Goal: Find specific page/section: Find specific page/section

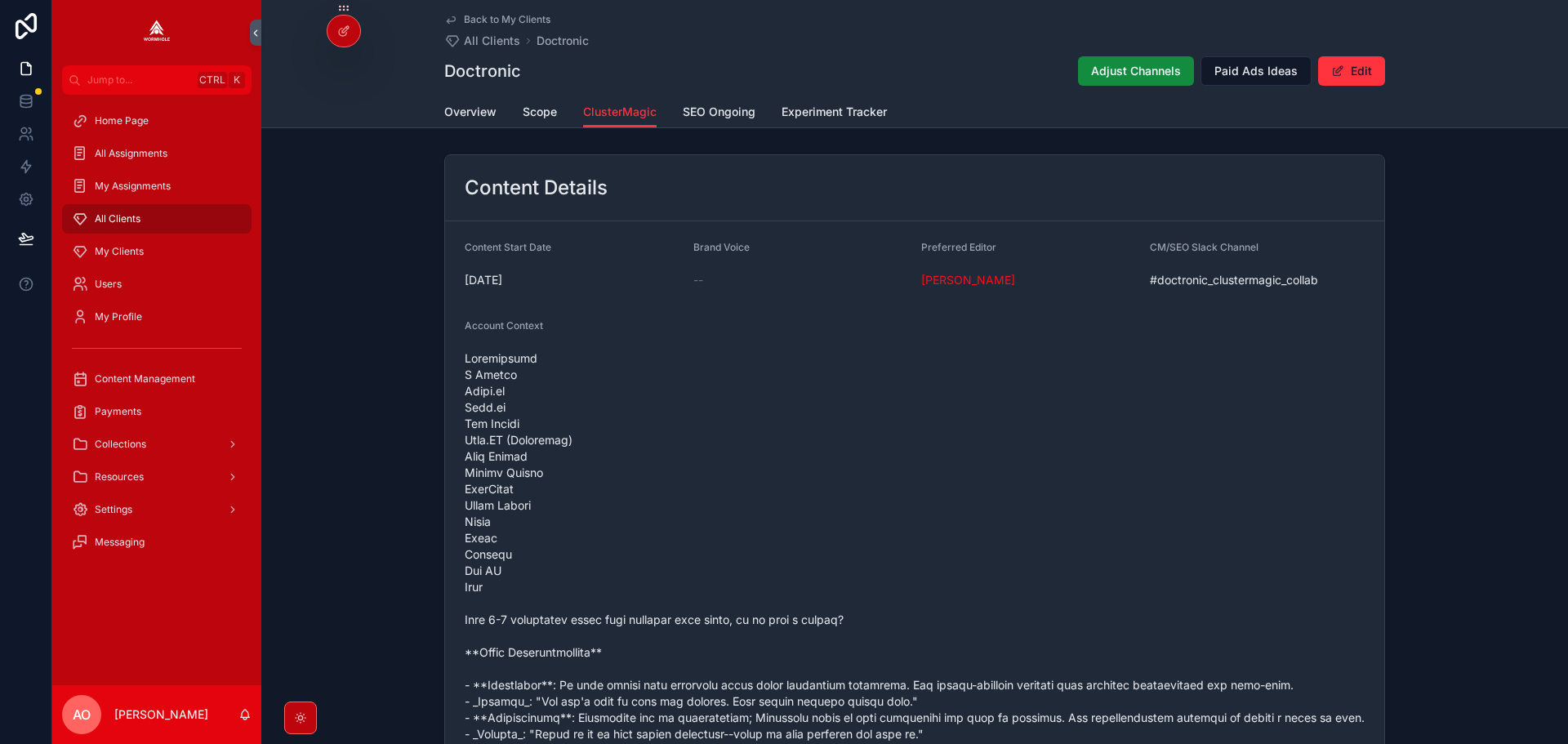
scroll to position [1563, 0]
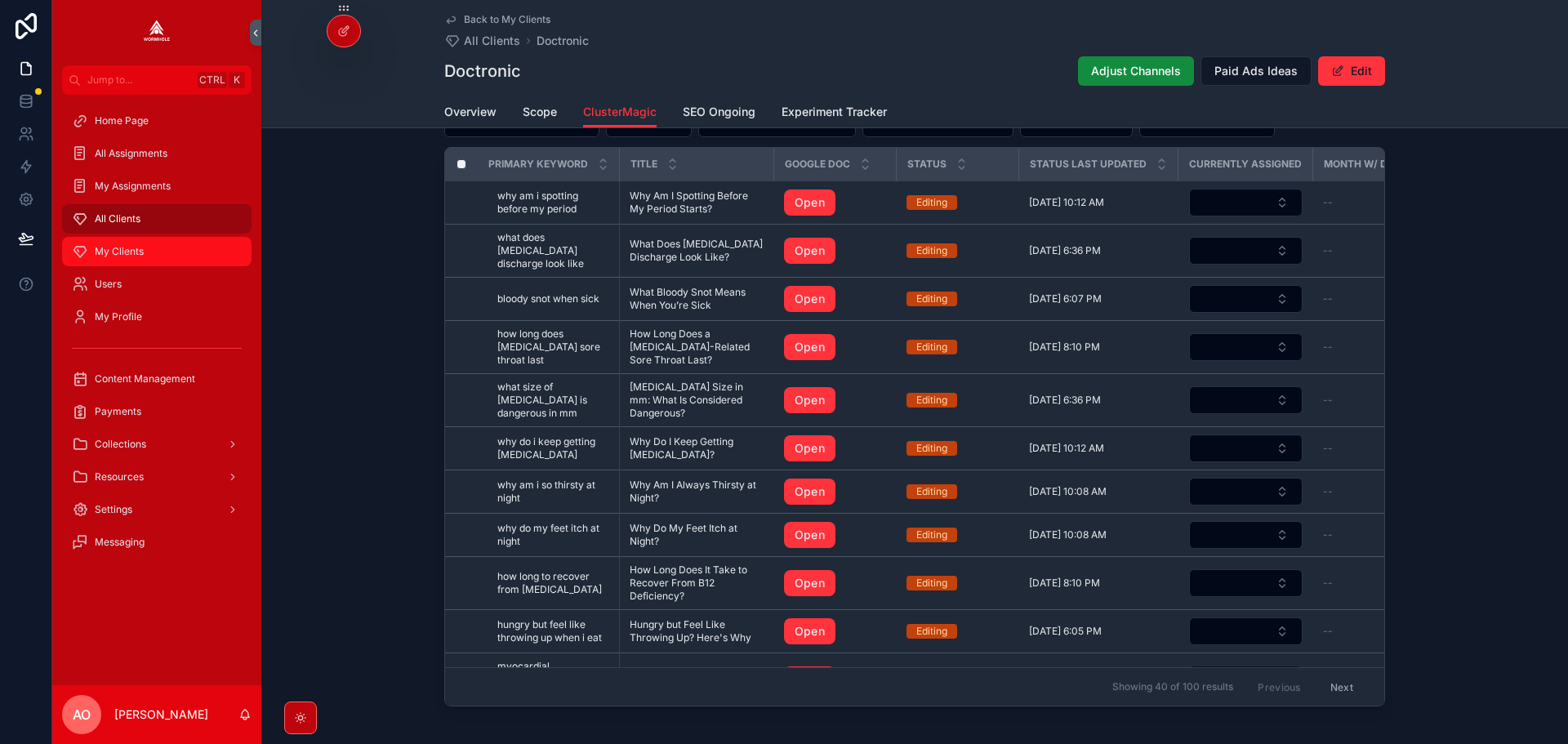
drag, startPoint x: 131, startPoint y: 257, endPoint x: 346, endPoint y: 300, distance: 219.3
click at [131, 257] on span "My Clients" at bounding box center [118, 252] width 49 height 13
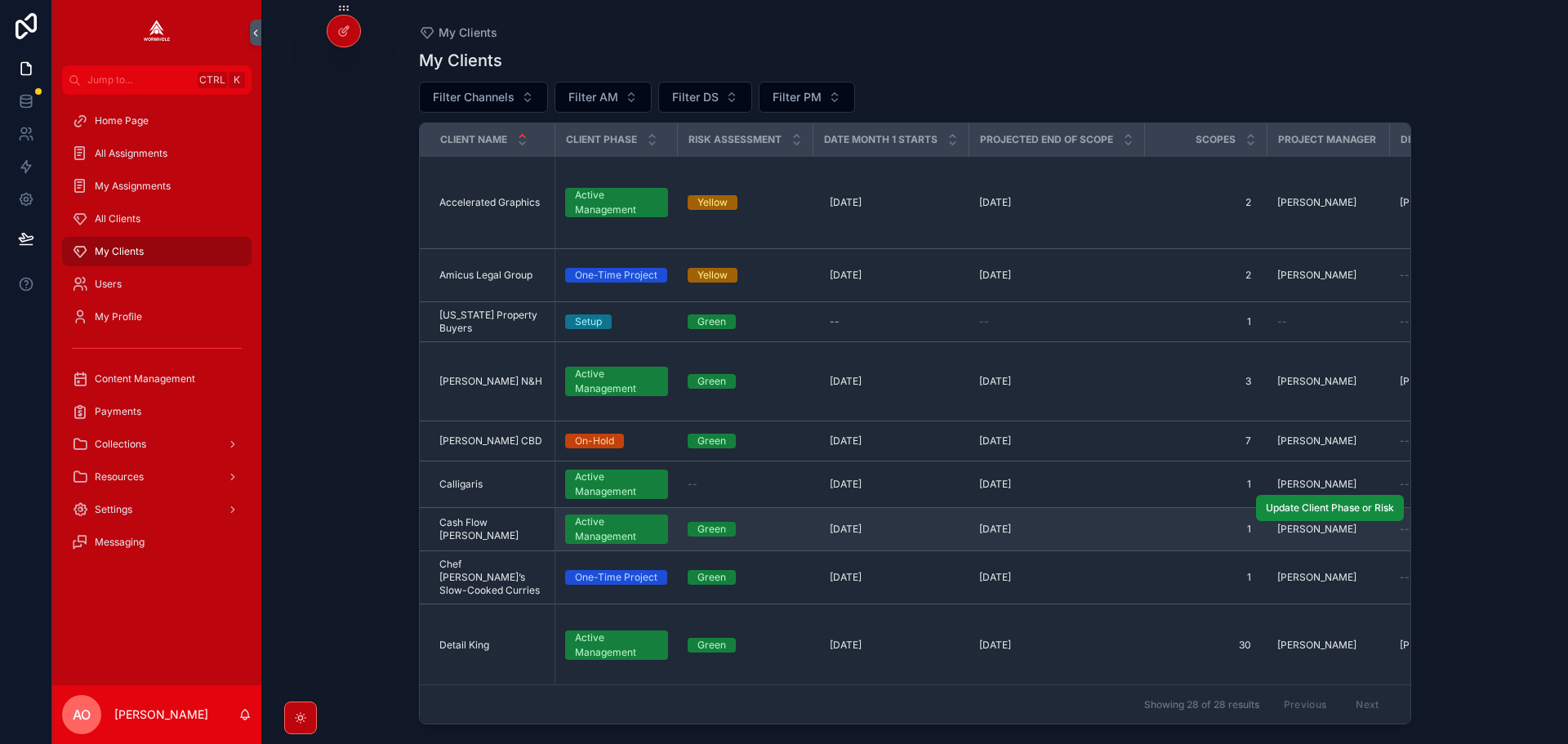
scroll to position [163, 0]
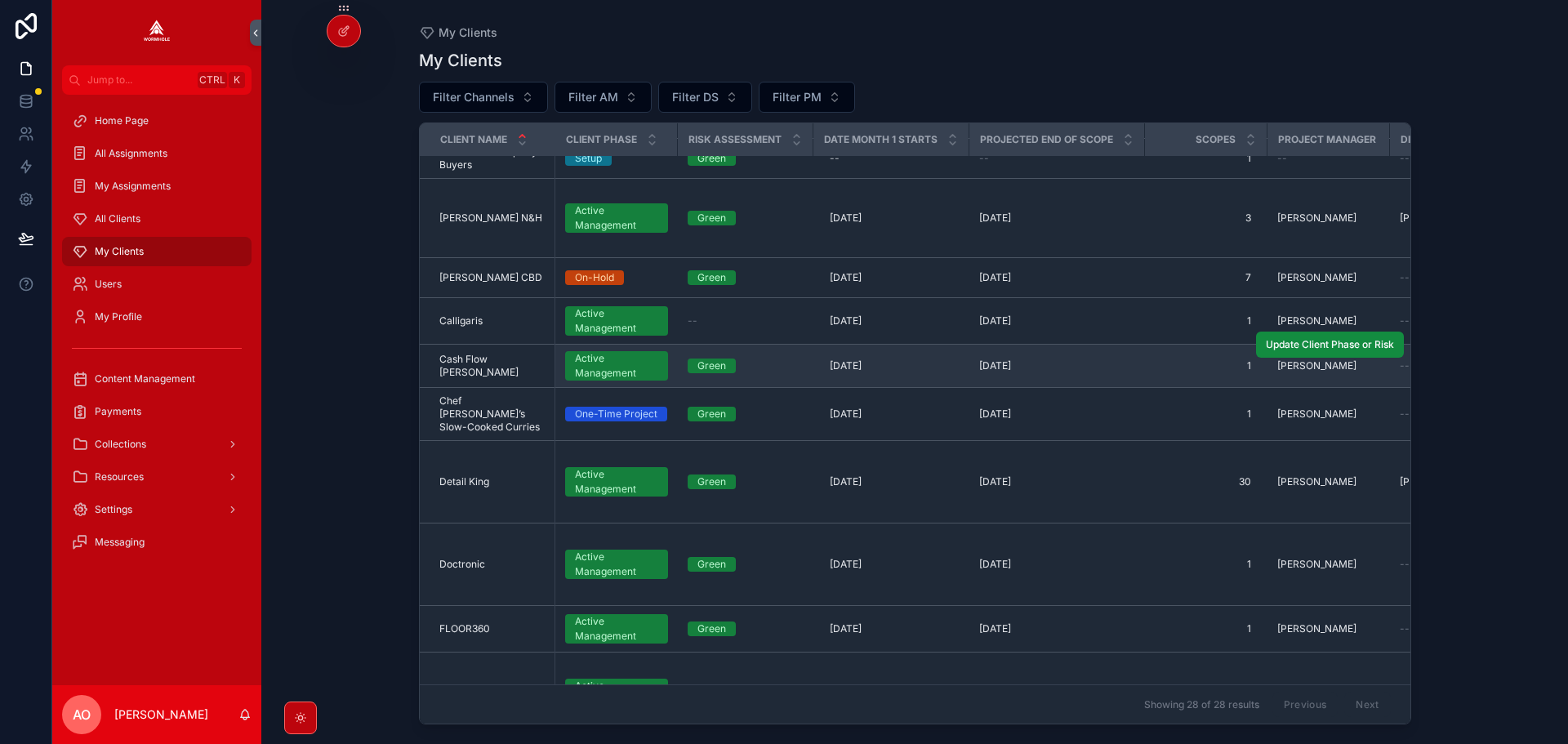
click at [484, 373] on td "Cash Flow [PERSON_NAME] Flow [PERSON_NAME]" at bounding box center [488, 366] width 136 height 43
click at [481, 369] on span "Cash Flow [PERSON_NAME]" at bounding box center [492, 365] width 106 height 26
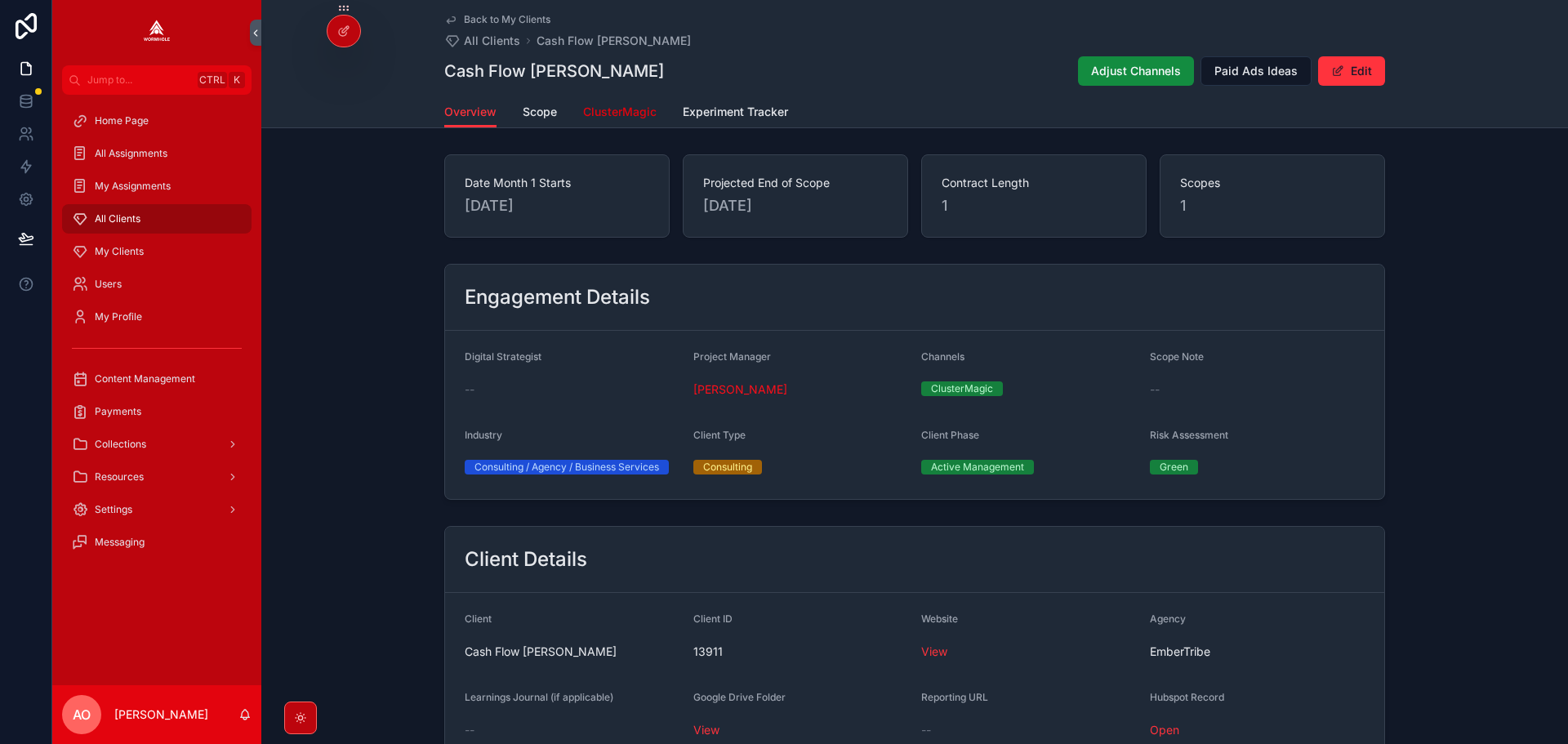
click at [628, 110] on span "ClusterMagic" at bounding box center [620, 112] width 74 height 16
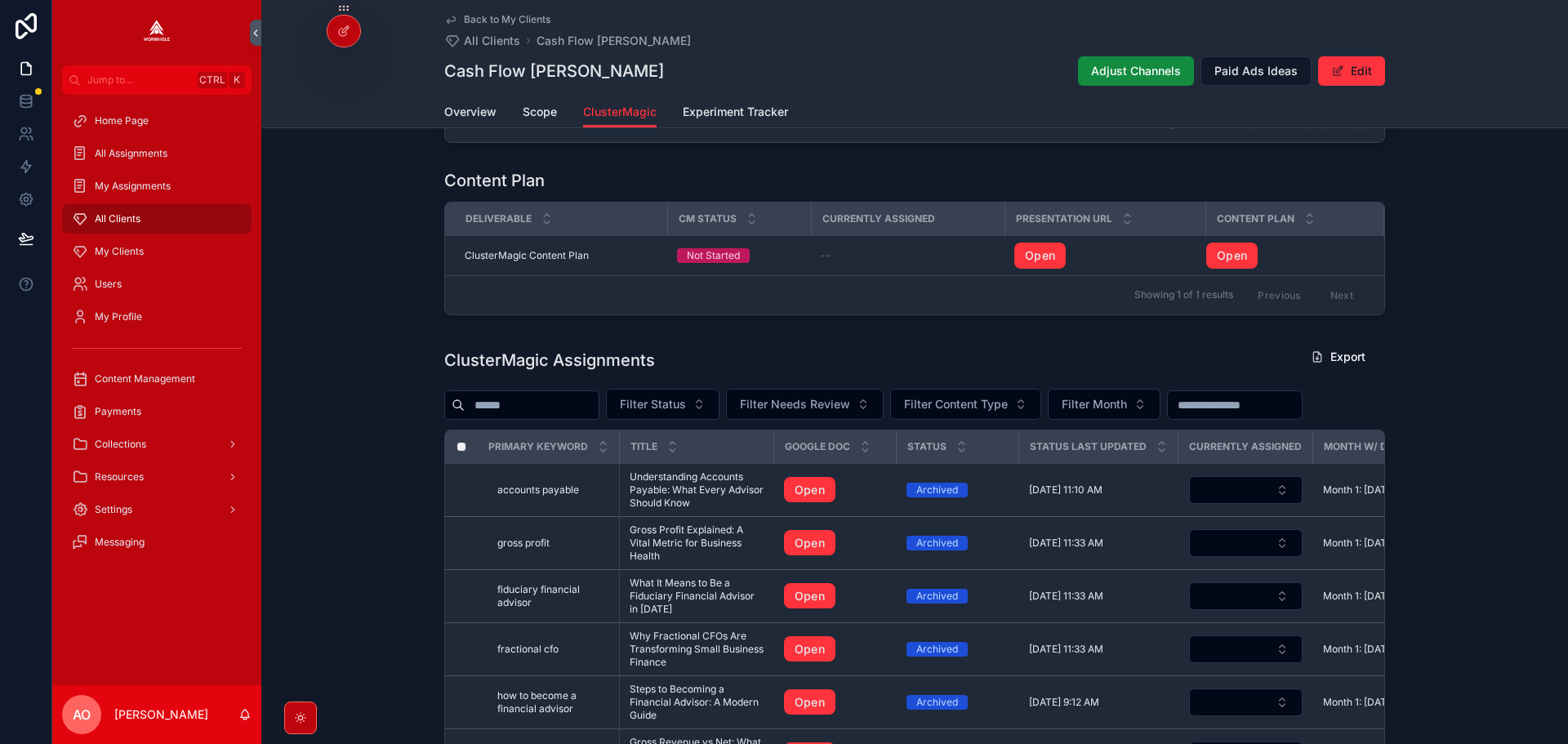
scroll to position [1633, 0]
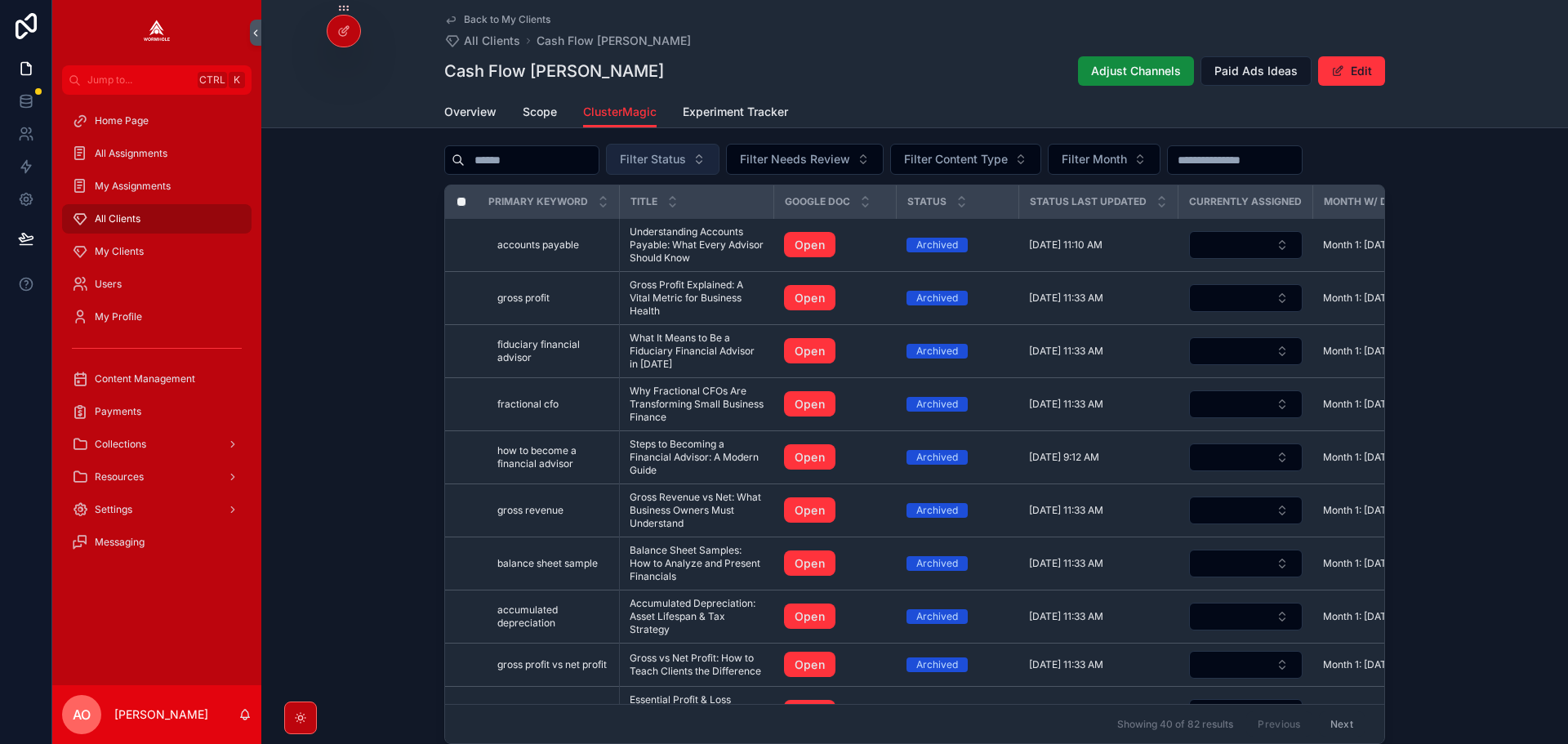
click at [686, 167] on span "Filter Status" at bounding box center [652, 159] width 66 height 16
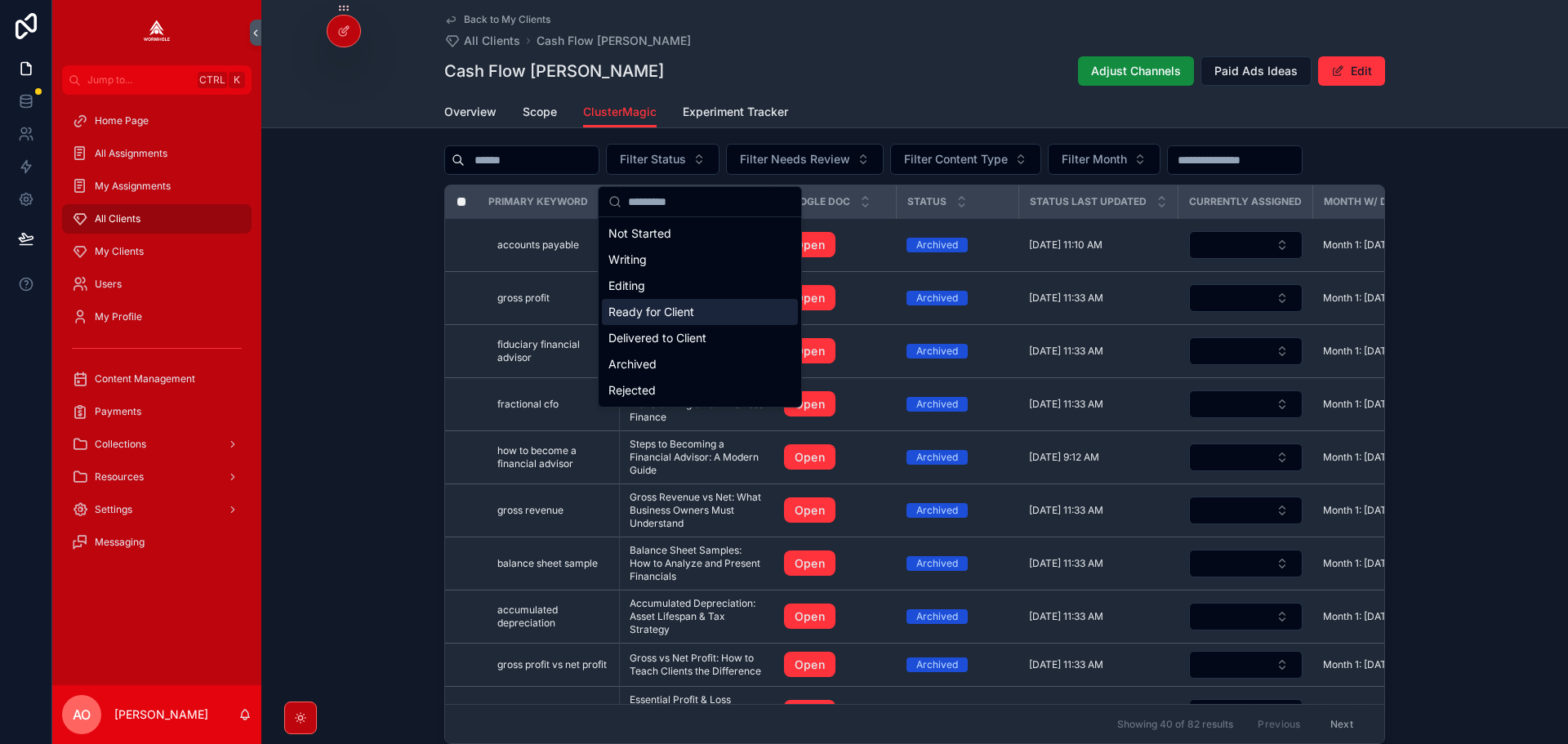
click at [702, 315] on div "Ready for Client" at bounding box center [699, 311] width 196 height 26
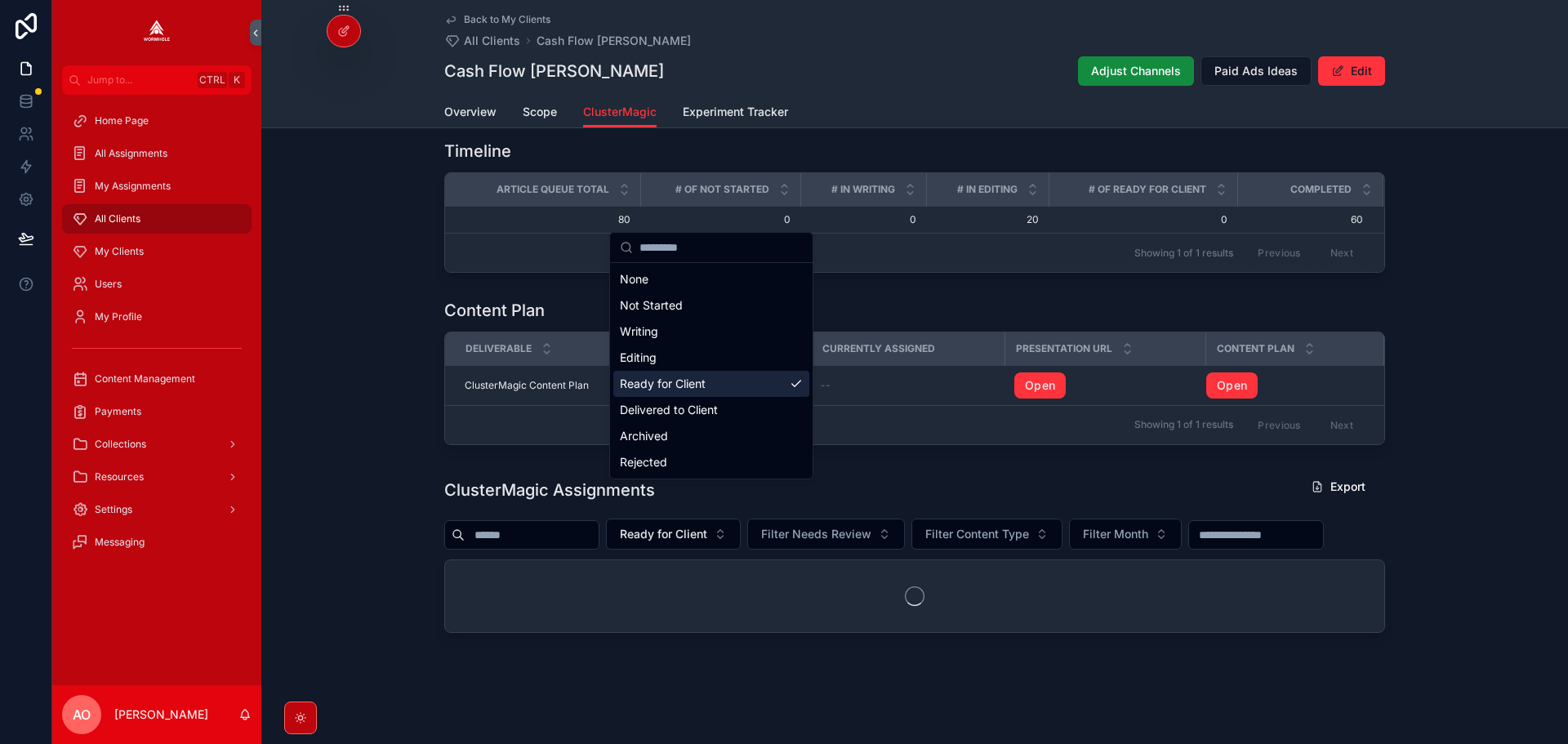
scroll to position [1303, 0]
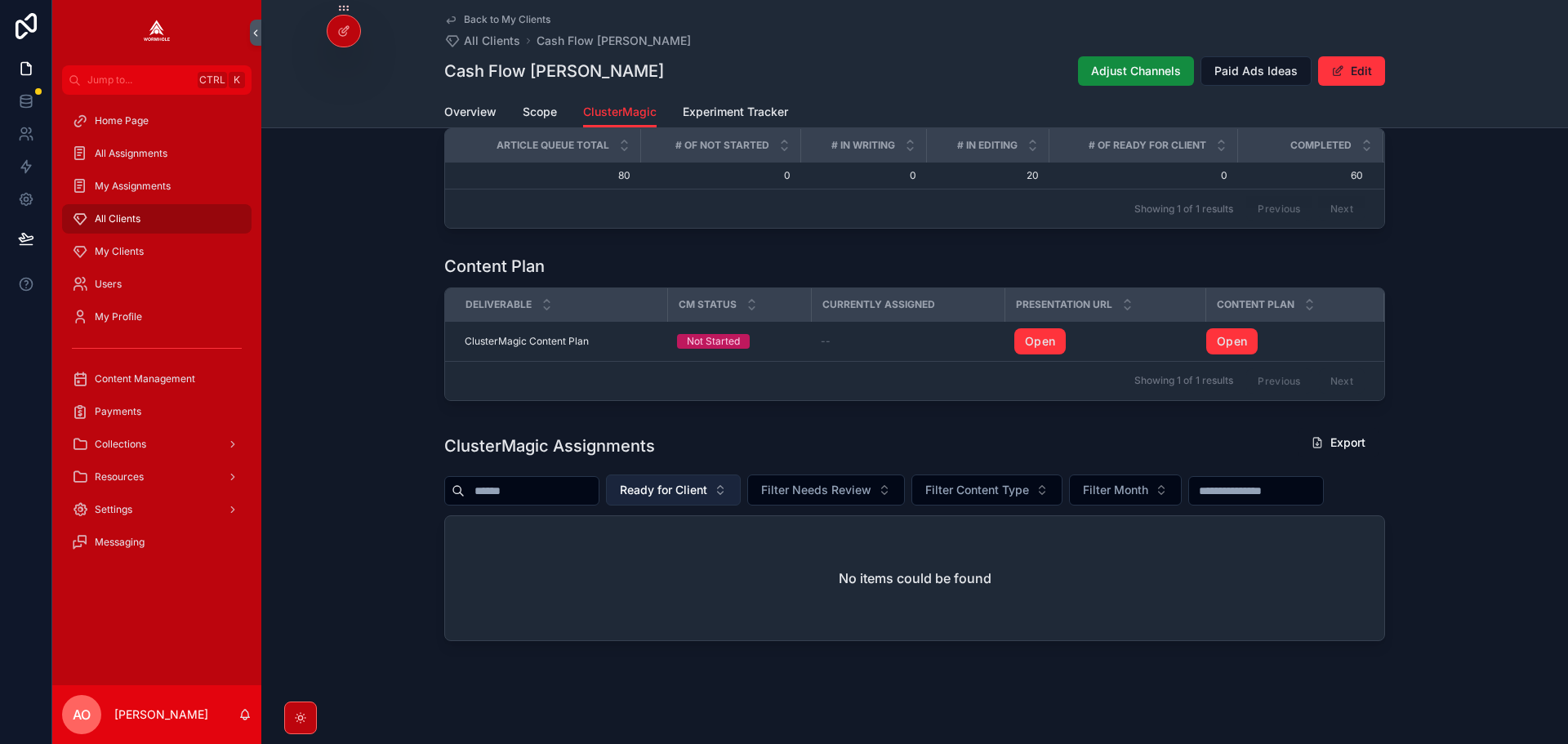
click at [693, 491] on span "Ready for Client" at bounding box center [664, 490] width 88 height 16
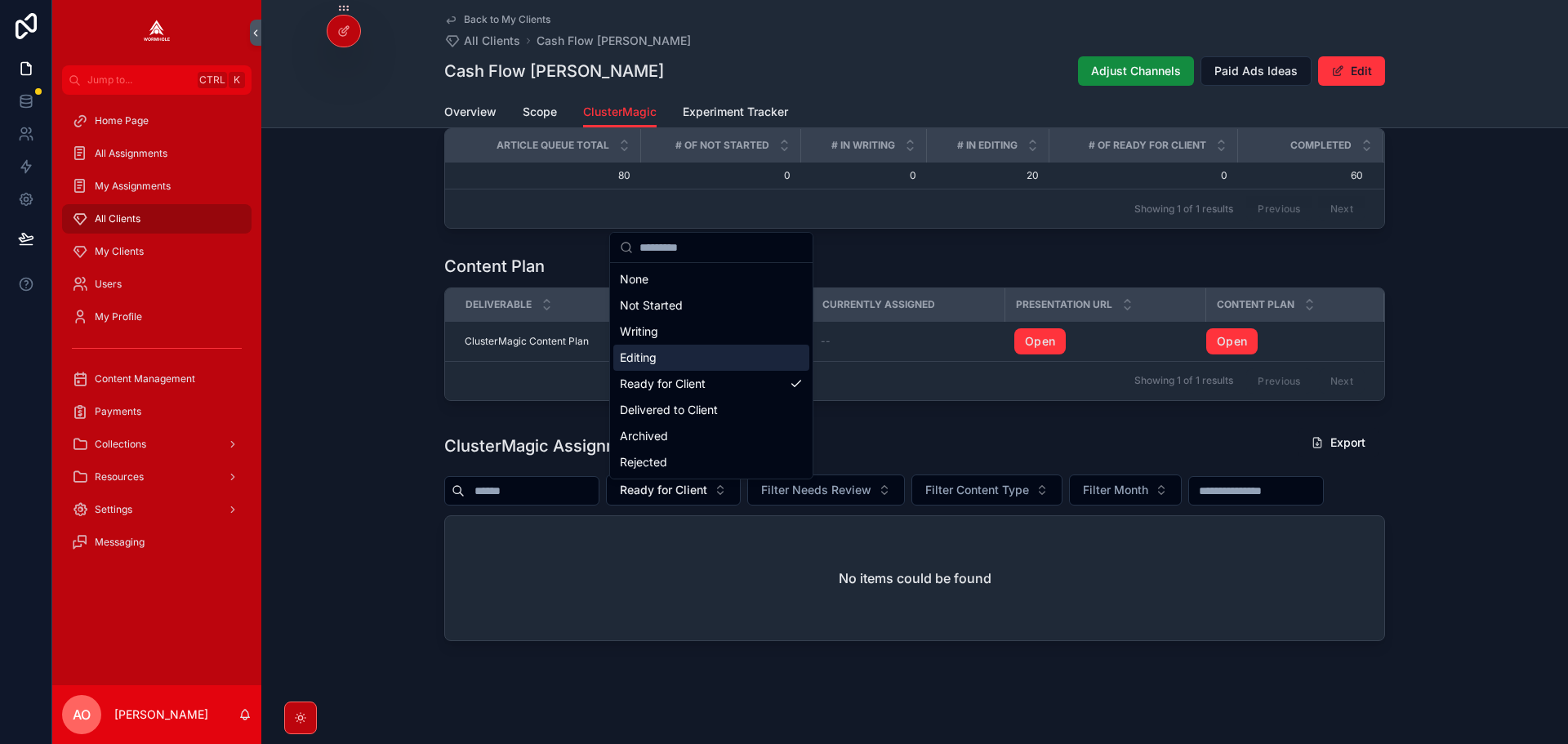
click at [698, 352] on div "Editing" at bounding box center [710, 357] width 196 height 26
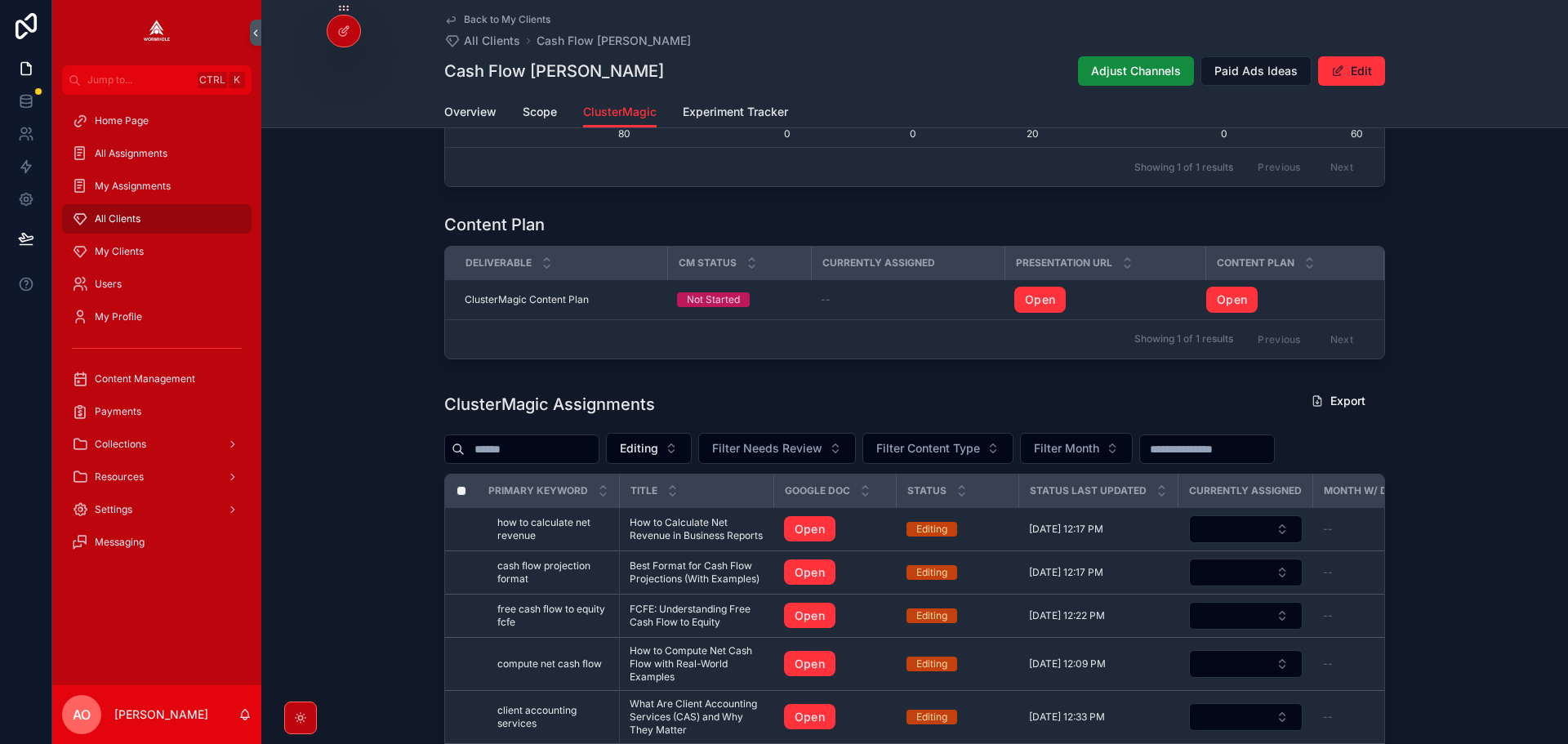
scroll to position [1426, 0]
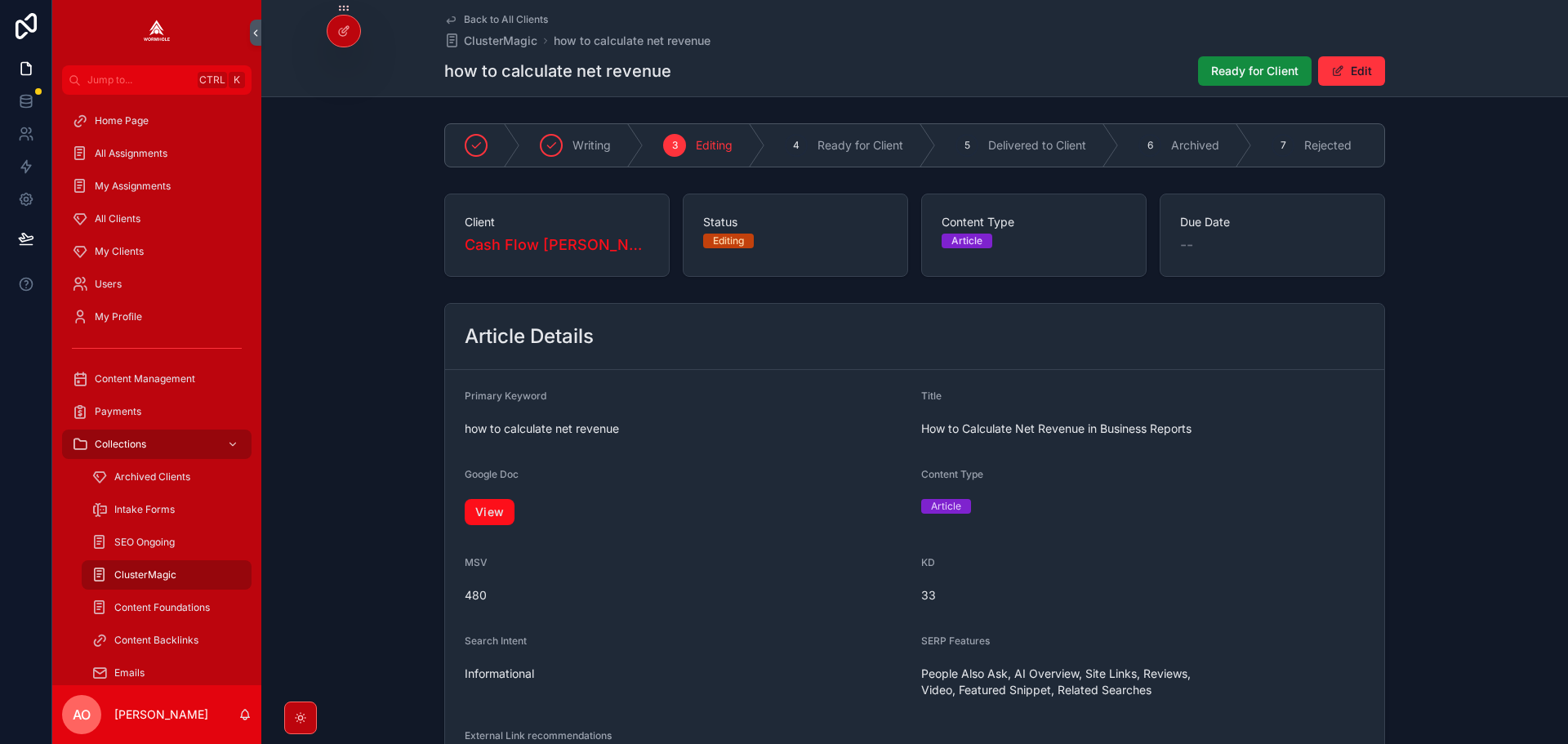
click at [493, 519] on link "View" at bounding box center [490, 512] width 50 height 26
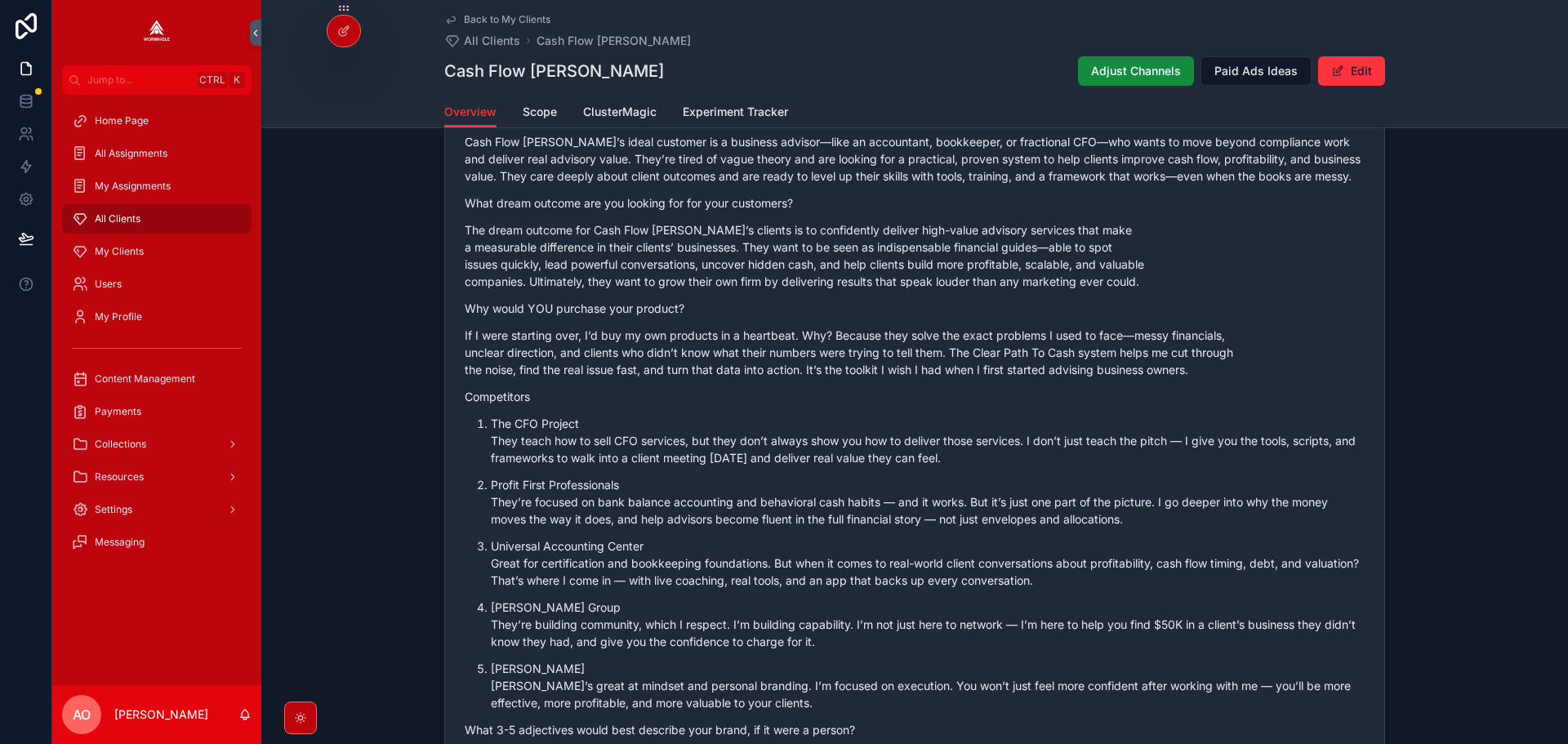
scroll to position [1143, 0]
